Goal: Communication & Community: Share content

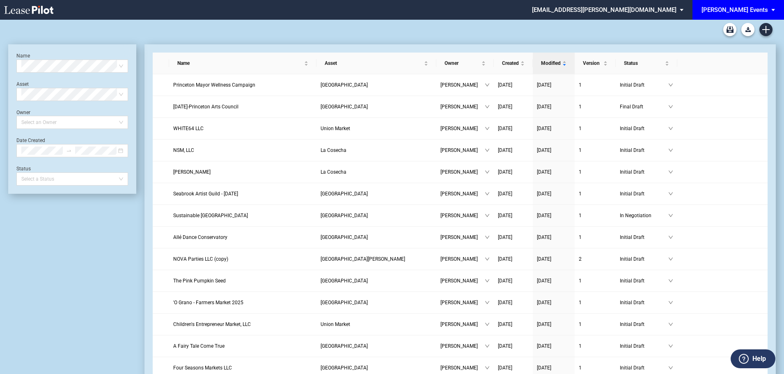
click at [766, 7] on div "[PERSON_NAME] Events" at bounding box center [735, 9] width 67 height 7
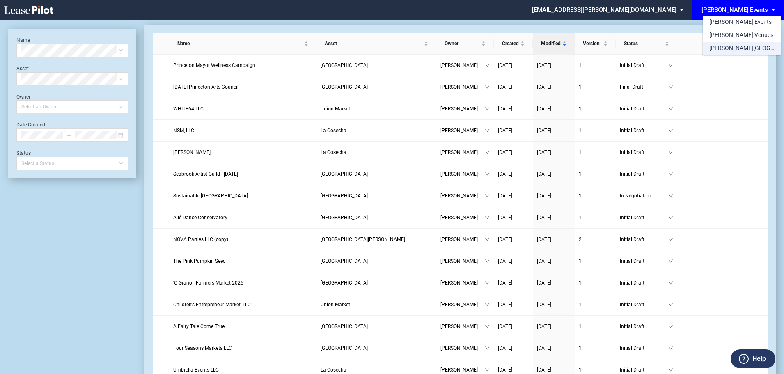
click at [732, 46] on div "[PERSON_NAME][GEOGRAPHIC_DATA] Consents" at bounding box center [742, 48] width 65 height 8
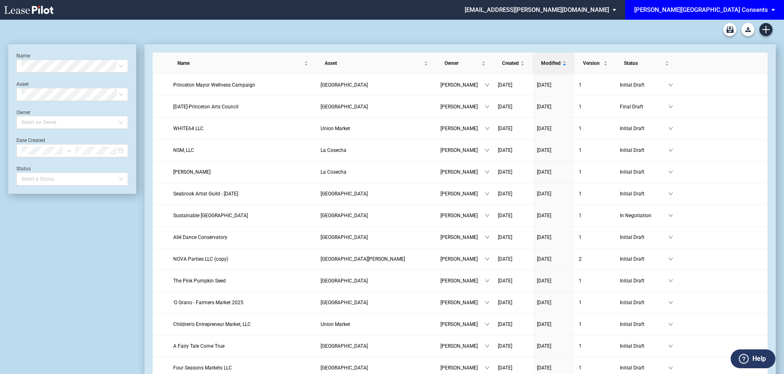
scroll to position [20, 0]
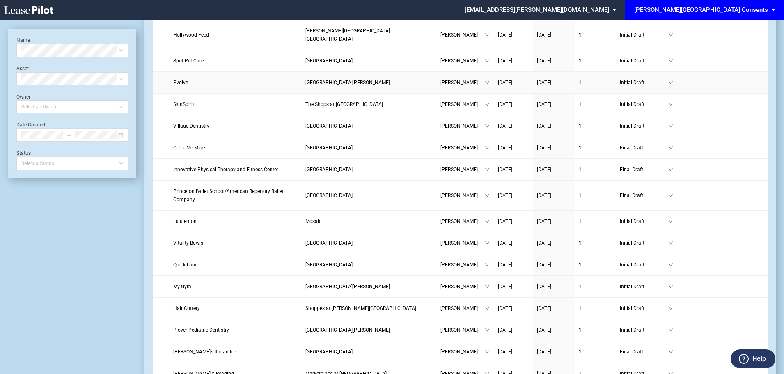
scroll to position [411, 0]
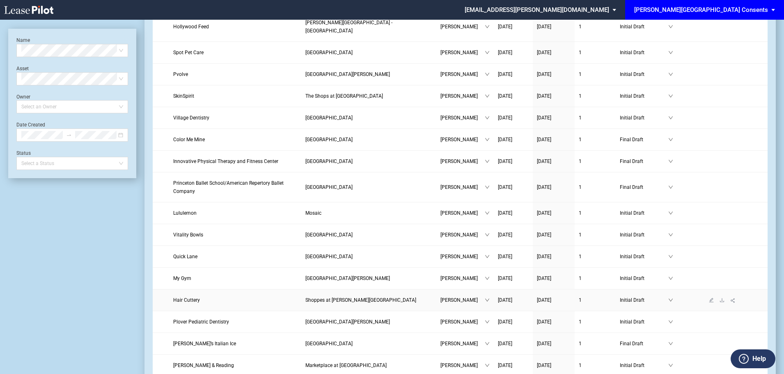
click at [183, 297] on span "Hair Cuttery" at bounding box center [186, 300] width 27 height 6
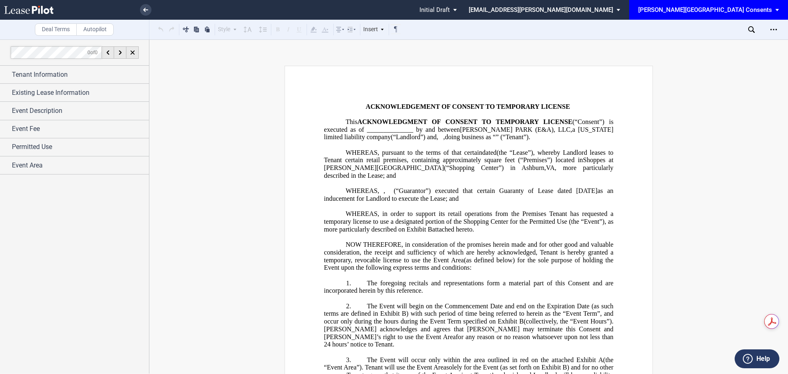
click at [48, 108] on span "Event Description" at bounding box center [37, 111] width 51 height 10
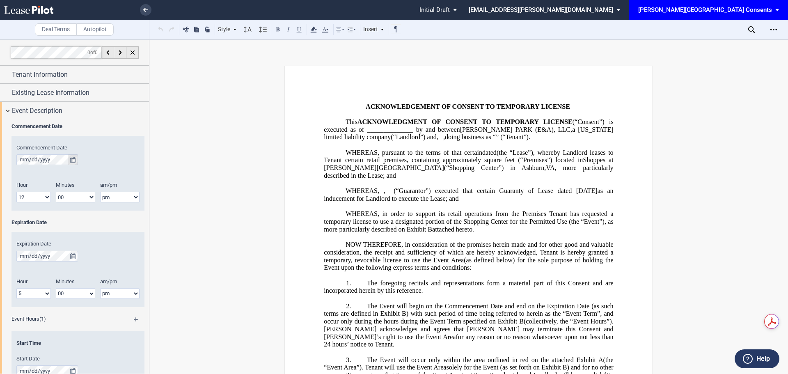
click at [73, 163] on button "true" at bounding box center [73, 159] width 10 height 11
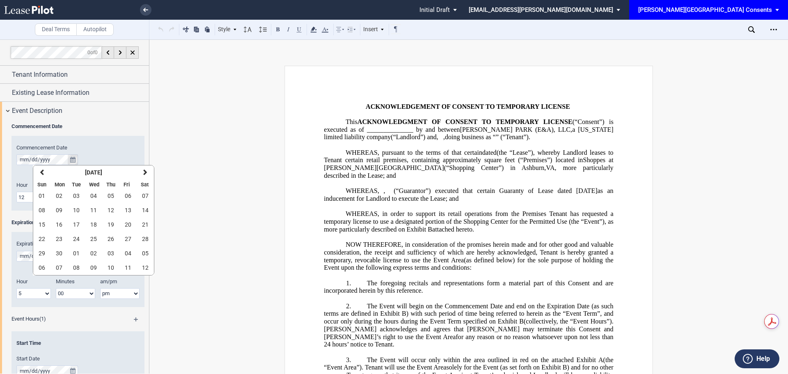
click at [71, 163] on button "true" at bounding box center [73, 159] width 10 height 11
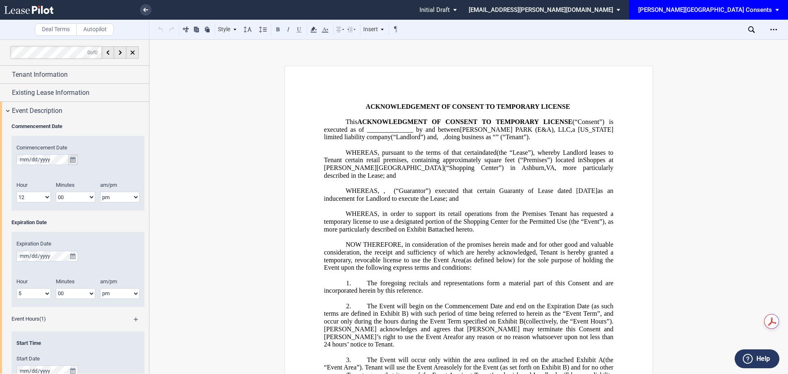
click at [71, 163] on button "true" at bounding box center [73, 159] width 10 height 11
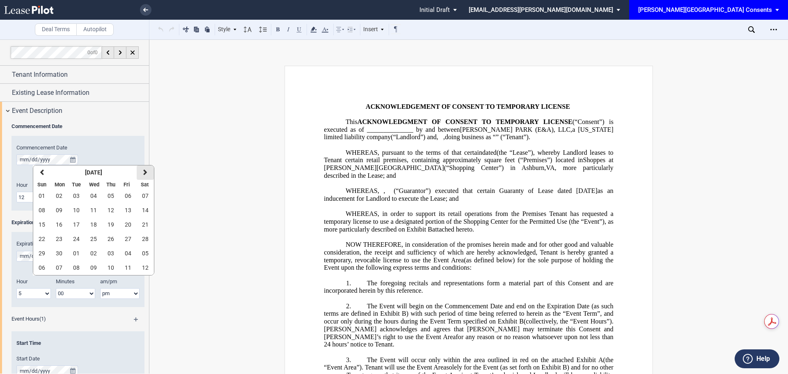
click at [144, 172] on icon "button" at bounding box center [145, 172] width 4 height 7
click at [125, 223] on span "15" at bounding box center [128, 224] width 7 height 7
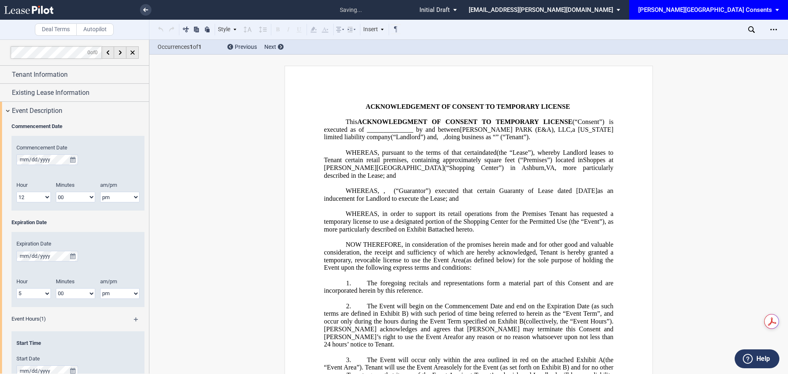
scroll to position [1359, 0]
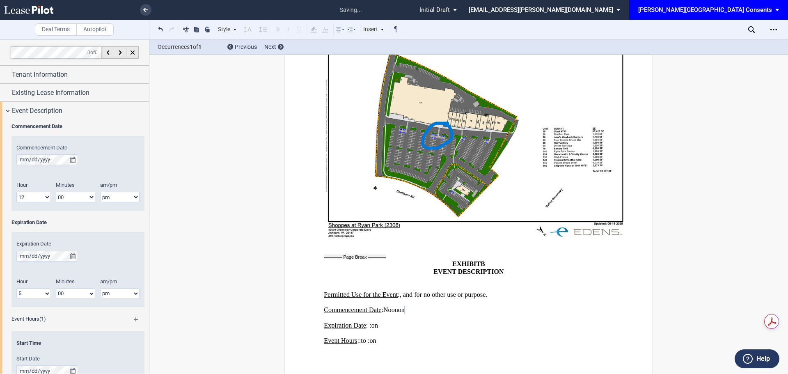
click at [78, 255] on div "Expiration Date" at bounding box center [77, 250] width 123 height 21
click at [76, 257] on button "true" at bounding box center [73, 256] width 10 height 11
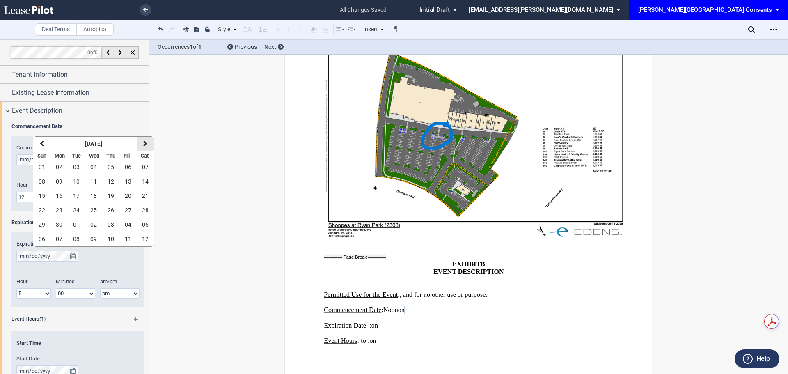
click at [143, 145] on icon "button" at bounding box center [145, 143] width 4 height 7
click at [144, 147] on icon "button" at bounding box center [145, 143] width 4 height 7
click at [125, 196] on span "15" at bounding box center [128, 196] width 7 height 7
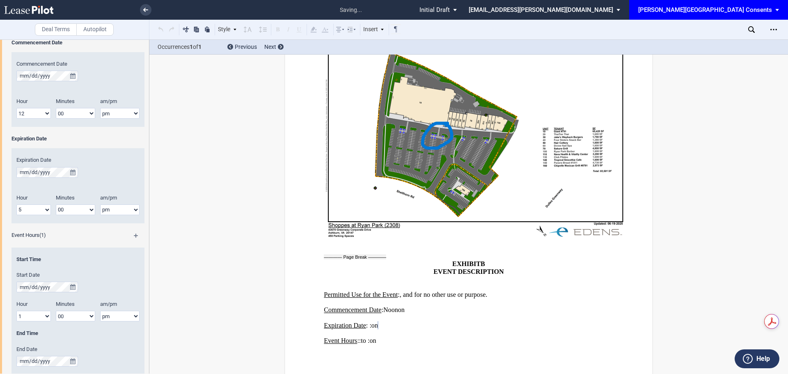
scroll to position [246, 0]
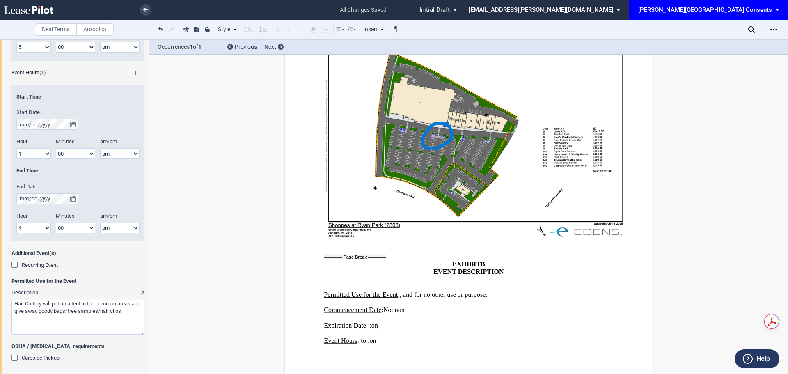
click at [15, 265] on div "Recurring Event" at bounding box center [15, 266] width 8 height 8
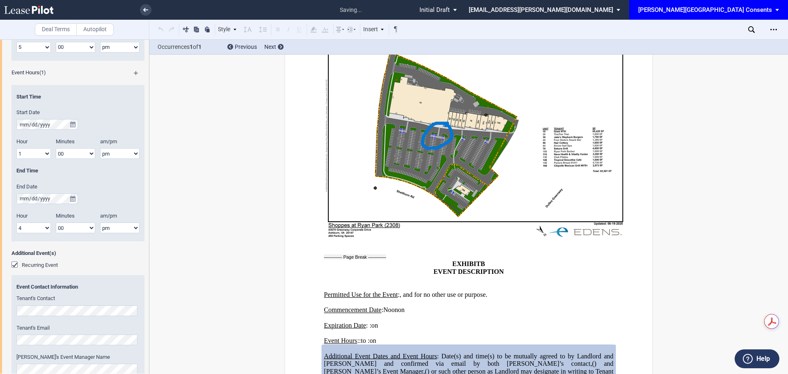
scroll to position [1397, 0]
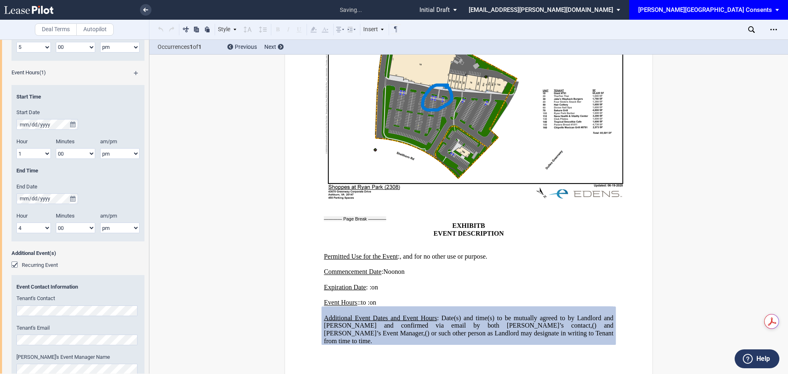
click at [15, 265] on div "Recurring Event" at bounding box center [15, 266] width 8 height 8
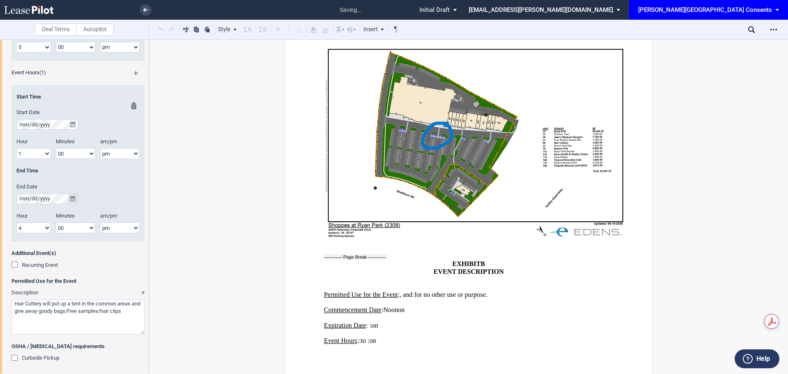
click at [75, 200] on icon "true" at bounding box center [72, 199] width 5 height 6
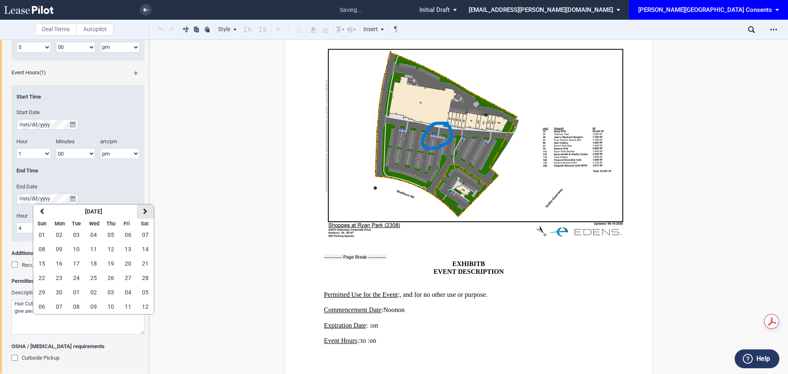
click at [145, 211] on icon "button" at bounding box center [145, 211] width 4 height 7
click at [143, 214] on icon "button" at bounding box center [145, 211] width 4 height 7
click at [125, 263] on span "15" at bounding box center [128, 263] width 7 height 7
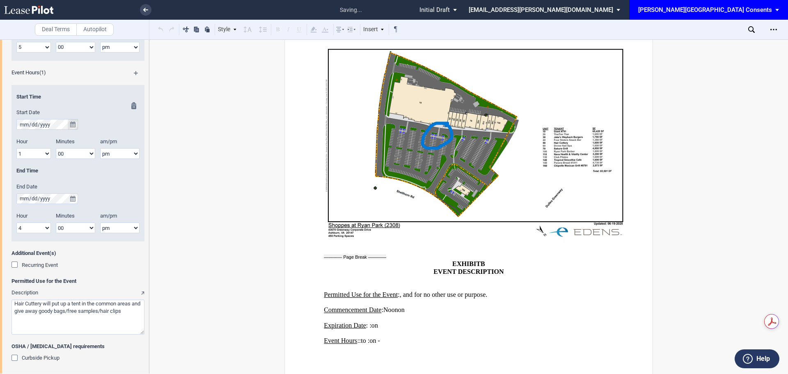
click at [74, 123] on icon "true" at bounding box center [72, 125] width 5 height 6
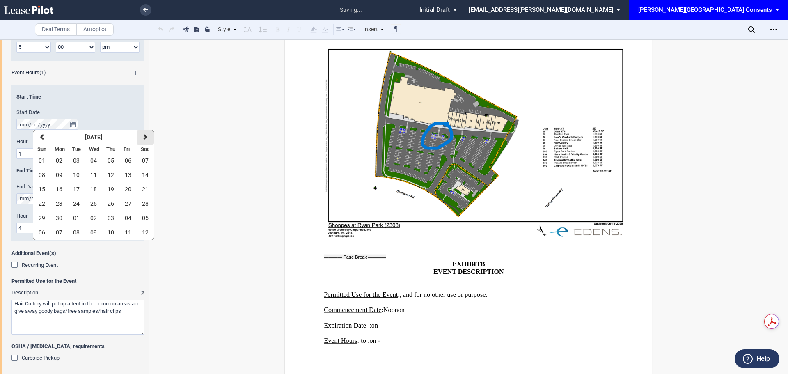
click at [145, 139] on icon "button" at bounding box center [145, 137] width 4 height 7
click at [144, 133] on button "next" at bounding box center [145, 137] width 17 height 14
click at [125, 191] on span "15" at bounding box center [128, 189] width 7 height 7
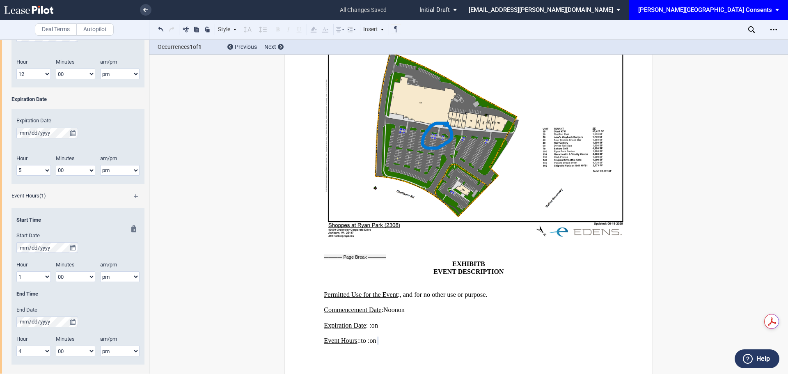
scroll to position [303, 0]
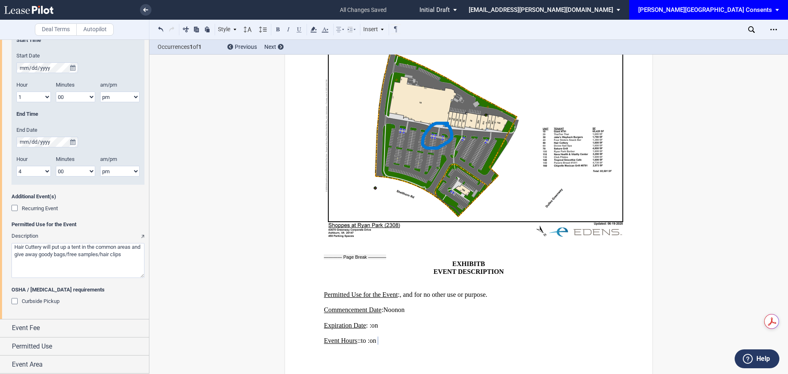
click at [133, 256] on textarea "Description" at bounding box center [77, 260] width 133 height 35
click at [44, 247] on textarea "Description" at bounding box center [77, 260] width 133 height 35
click at [98, 207] on div "Additional Event(s) Recurring Event" at bounding box center [77, 207] width 133 height 28
click at [14, 209] on div "Recurring Event" at bounding box center [15, 209] width 8 height 8
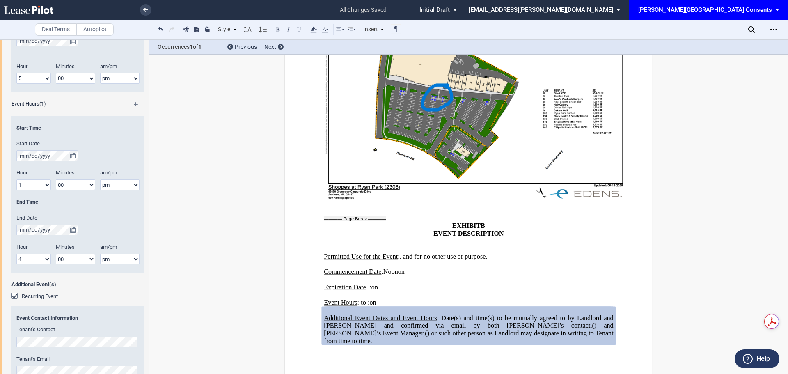
scroll to position [218, 0]
click at [40, 133] on div "Start Time" at bounding box center [77, 130] width 133 height 16
click at [39, 134] on div "Start Time" at bounding box center [77, 130] width 133 height 16
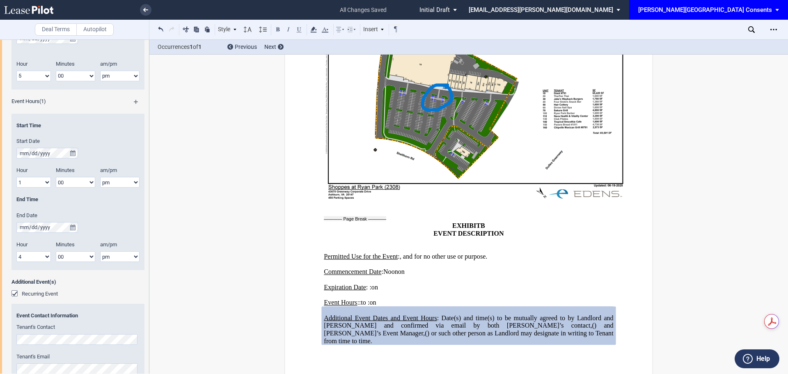
click at [39, 133] on div "Start Time" at bounding box center [77, 130] width 133 height 16
click at [85, 199] on div "End Time" at bounding box center [77, 199] width 123 height 7
click at [56, 239] on div "Start Time Start Date Hour 1 2 3 4 5 6 7 8 9 10 11 12" at bounding box center [77, 196] width 123 height 148
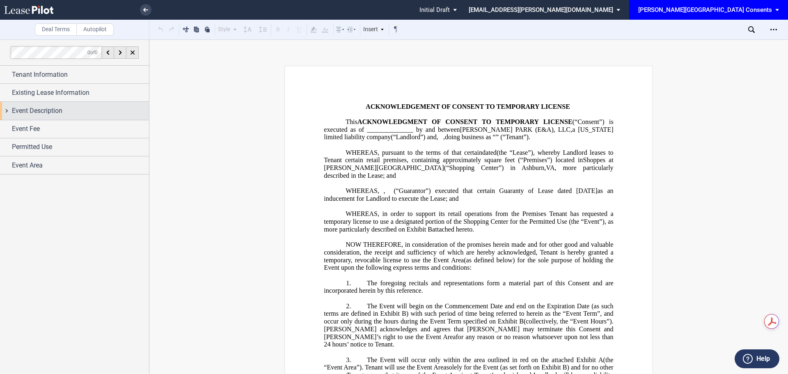
click at [66, 108] on div "Event Description" at bounding box center [80, 111] width 137 height 10
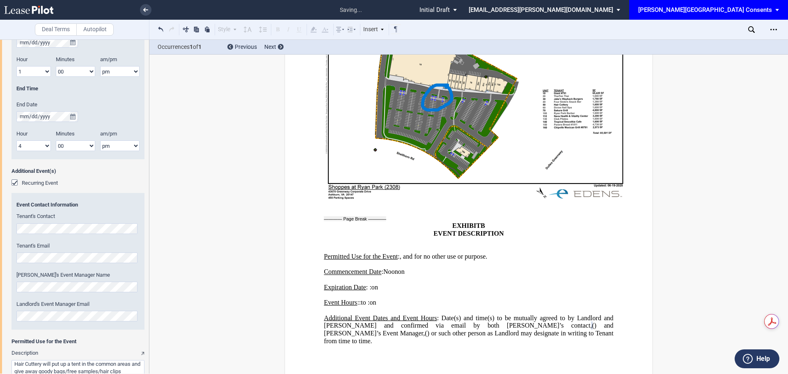
click at [0, 224] on html ".bocls-1{fill:#26354a;fill-rule:evenodd} Loading... × saving... Pending... Pend…" at bounding box center [394, 187] width 788 height 374
click at [0, 303] on html ".bocls-1{fill:#26354a;fill-rule:evenodd} Loading... × saving... Pending... Pend…" at bounding box center [394, 187] width 788 height 374
click at [204, 232] on div "Deal Terms Autopilot Style Normal 8pt 9pt 10pt 10.5pt 11pt 12pt 14pt 16pt Norma…" at bounding box center [394, 206] width 788 height 335
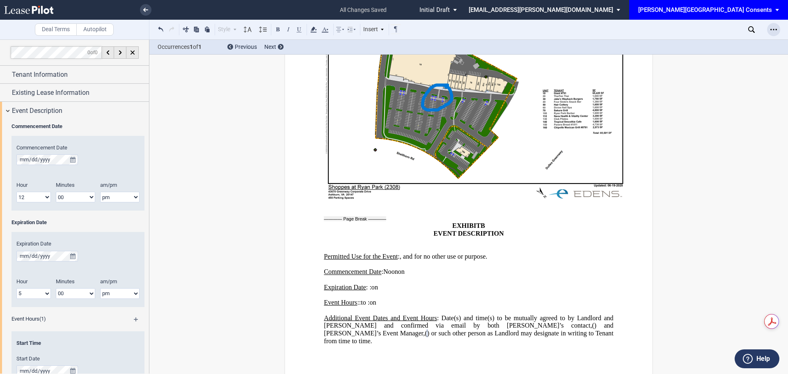
click at [771, 25] on div "Open Lease options menu" at bounding box center [773, 29] width 13 height 13
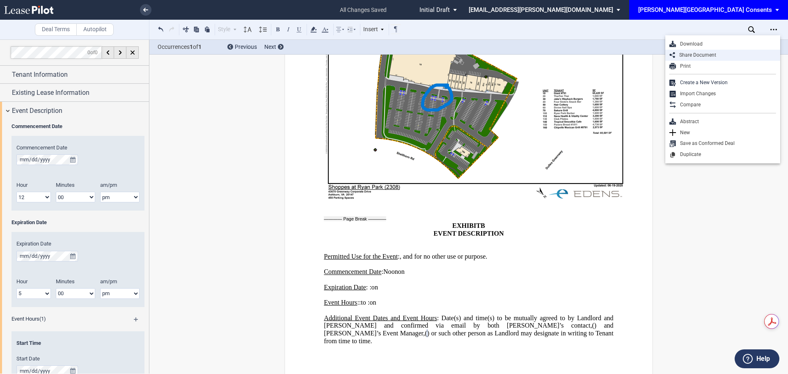
click at [714, 52] on div "Share Document" at bounding box center [725, 55] width 101 height 7
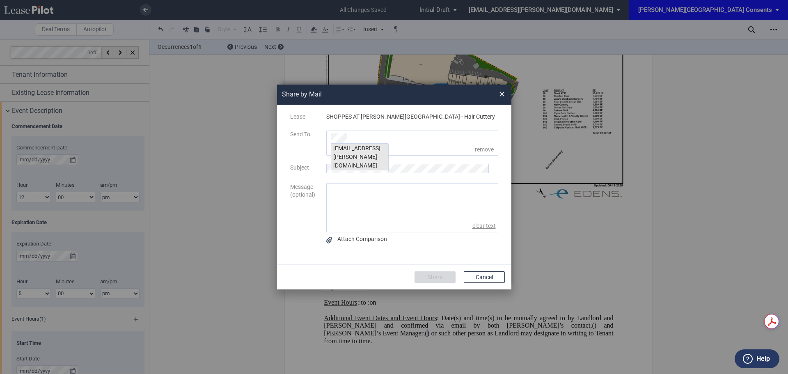
click at [367, 147] on div "msteeb@edens.com" at bounding box center [359, 157] width 57 height 27
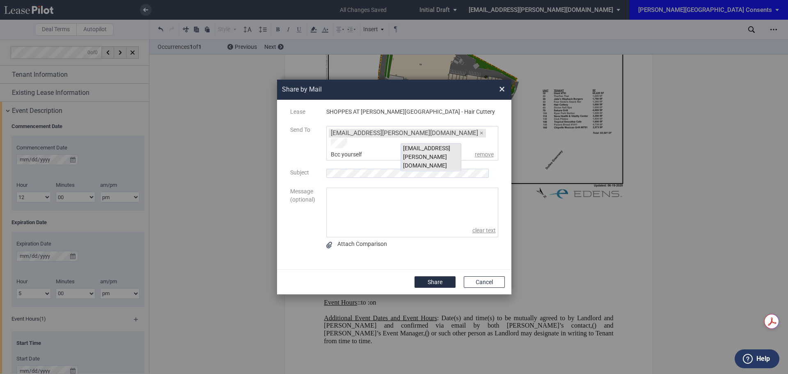
click at [422, 147] on div "kgilbride@edens.com" at bounding box center [431, 157] width 60 height 27
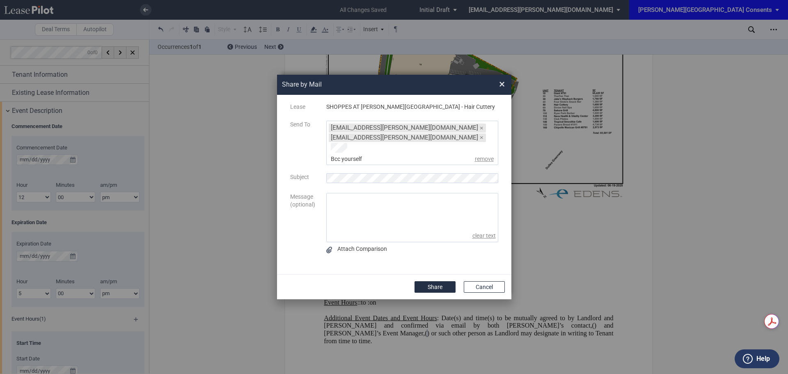
click at [360, 210] on textarea "message" at bounding box center [412, 211] width 171 height 37
click at [366, 216] on textarea "Hi Malinda, I hope you are well. When you get a chance can you please revieew. …" at bounding box center [412, 211] width 171 height 37
drag, startPoint x: 349, startPoint y: 223, endPoint x: 341, endPoint y: 217, distance: 9.9
click at [341, 217] on textarea "Hi Malinda, I hope you are well. When you get a chance can you please revieew. …" at bounding box center [412, 211] width 171 height 37
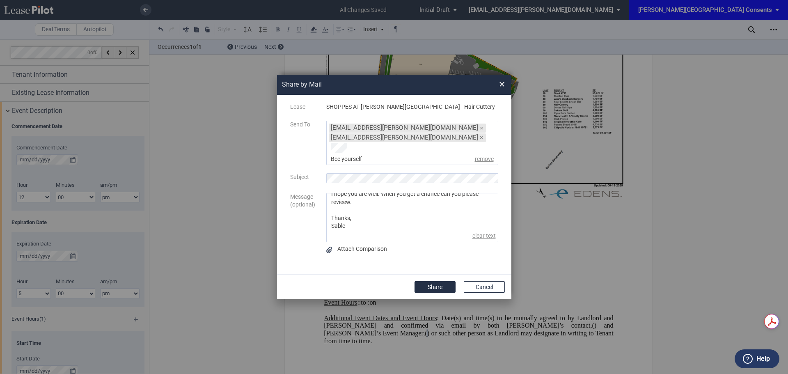
scroll to position [22, 0]
click at [370, 220] on textarea "Hi Malinda, I hope you are well. When you get a chance can you please revieew. …" at bounding box center [412, 211] width 171 height 37
drag, startPoint x: 352, startPoint y: 218, endPoint x: 324, endPoint y: 158, distance: 65.6
click at [324, 158] on div "Lease SHOPPES AT RYAN PARK - Hair Cuttery Send To msteeb@edens.com × kgilbride@…" at bounding box center [394, 184] width 218 height 163
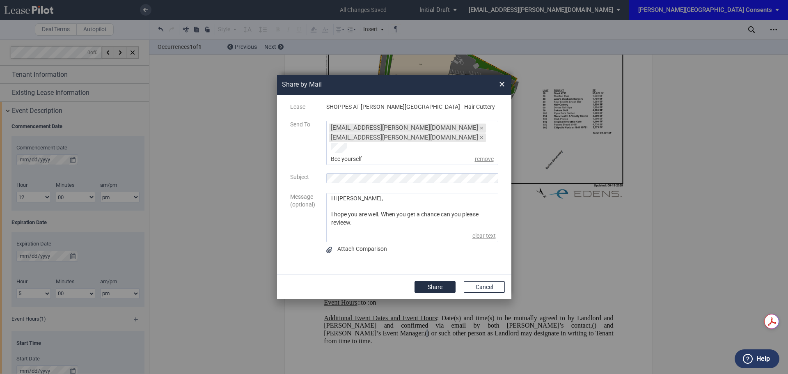
paste textarea "I hope you are doing well. When you get a chance, can you please review? Thanks,"
click at [376, 193] on textarea "Hi Malinda, I hope you are doing well. When you get a chance, can you please re…" at bounding box center [412, 211] width 171 height 37
click at [376, 206] on textarea "Hi Malinda, I hope you are doing well. When you get a chance, can you please re…" at bounding box center [412, 211] width 171 height 37
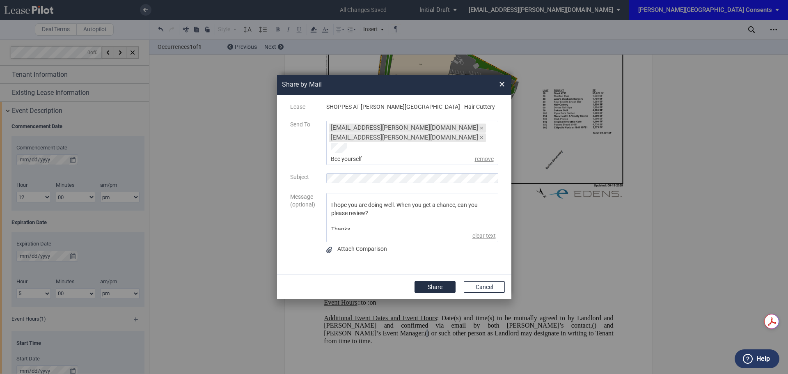
scroll to position [18, 0]
type textarea "Hi Malinda, I hope you are doing well. When you get a chance, can you please re…"
click at [428, 283] on button "Share" at bounding box center [435, 286] width 41 height 11
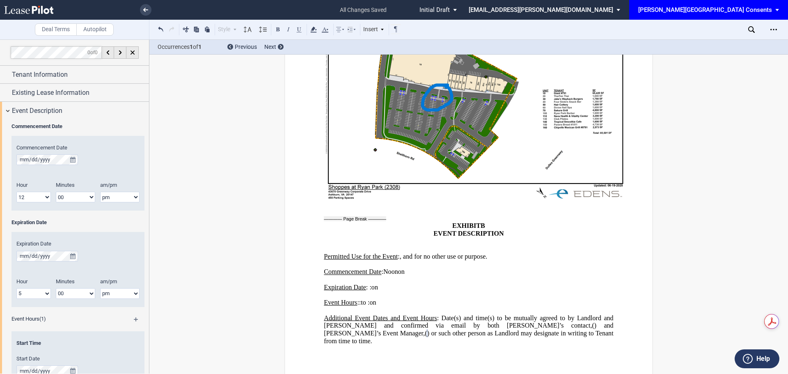
click at [39, 14] on link at bounding box center [43, 10] width 78 height 20
